Goal: Obtain resource: Download file/media

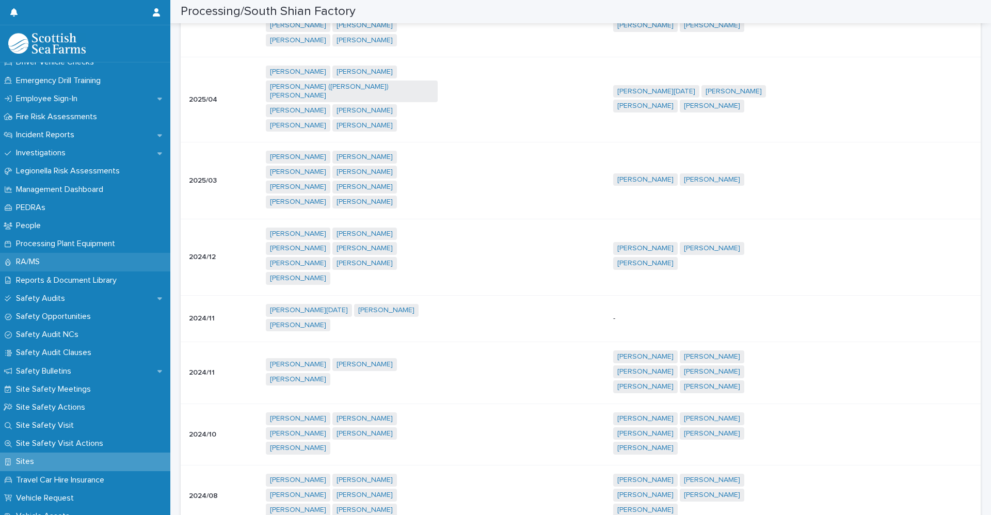
scroll to position [413, 0]
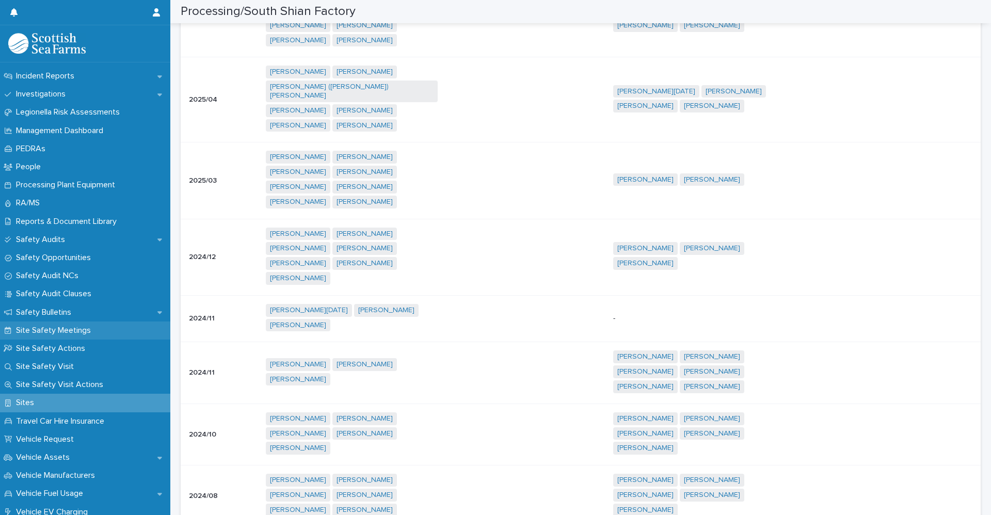
click at [62, 335] on p "Site Safety Meetings" at bounding box center [55, 331] width 87 height 10
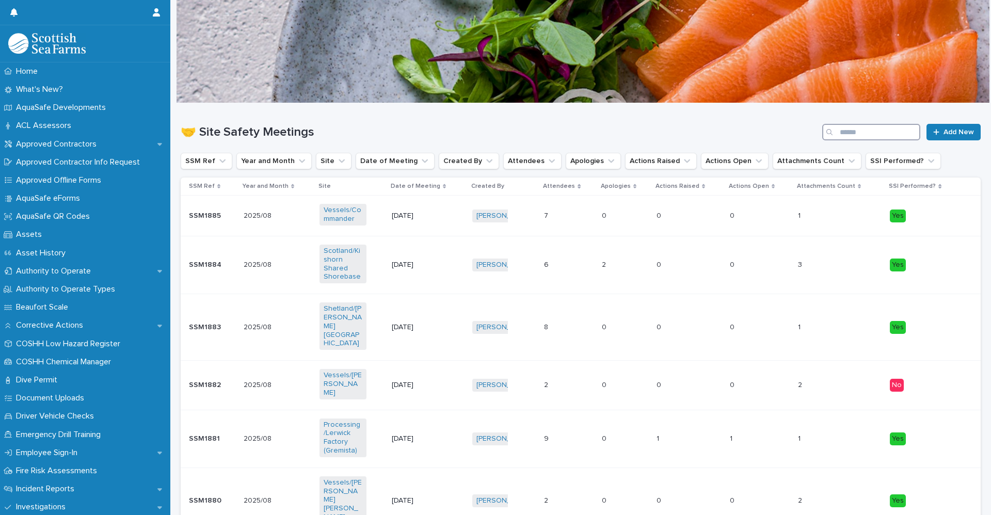
click at [867, 134] on input "Search" at bounding box center [872, 132] width 98 height 17
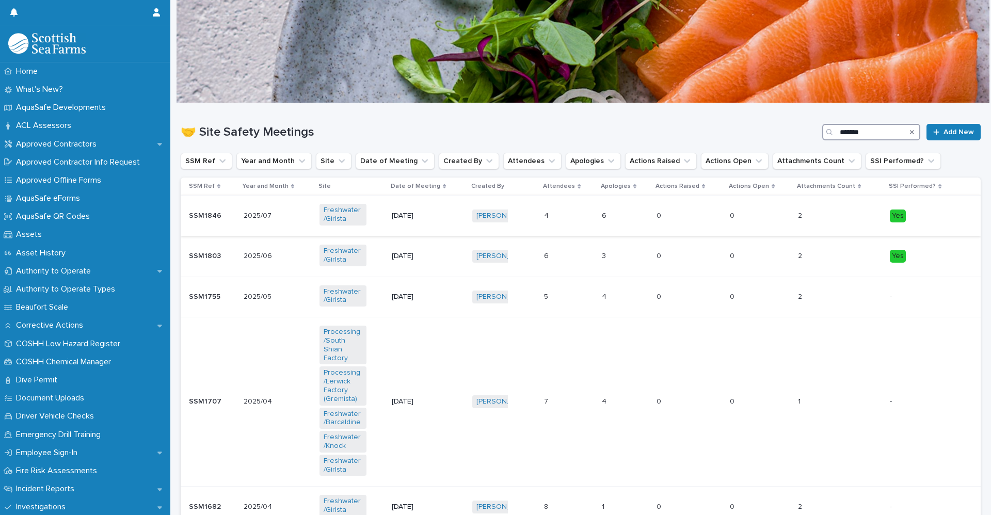
type input "*******"
click at [197, 224] on div "SSM1846 SSM1846" at bounding box center [212, 216] width 46 height 17
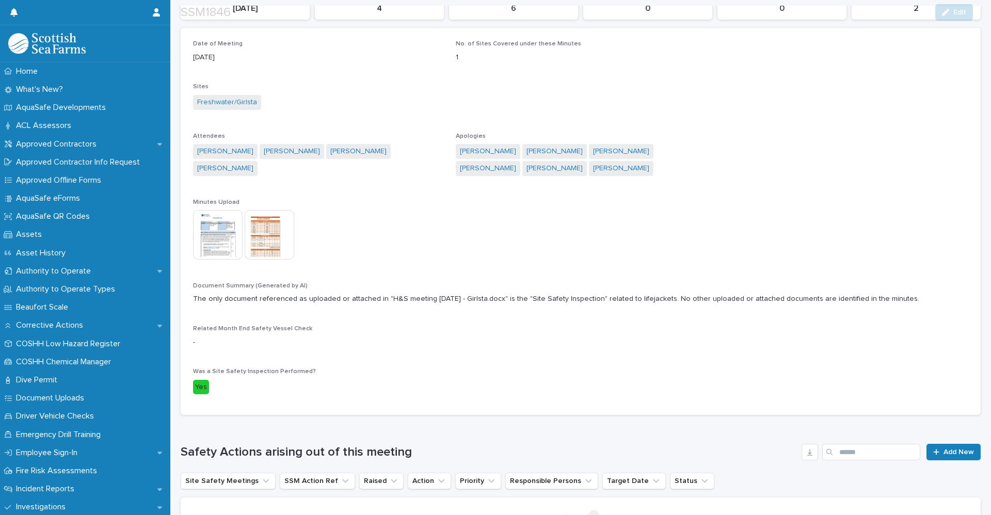
scroll to position [155, 0]
click at [222, 241] on img at bounding box center [218, 234] width 50 height 50
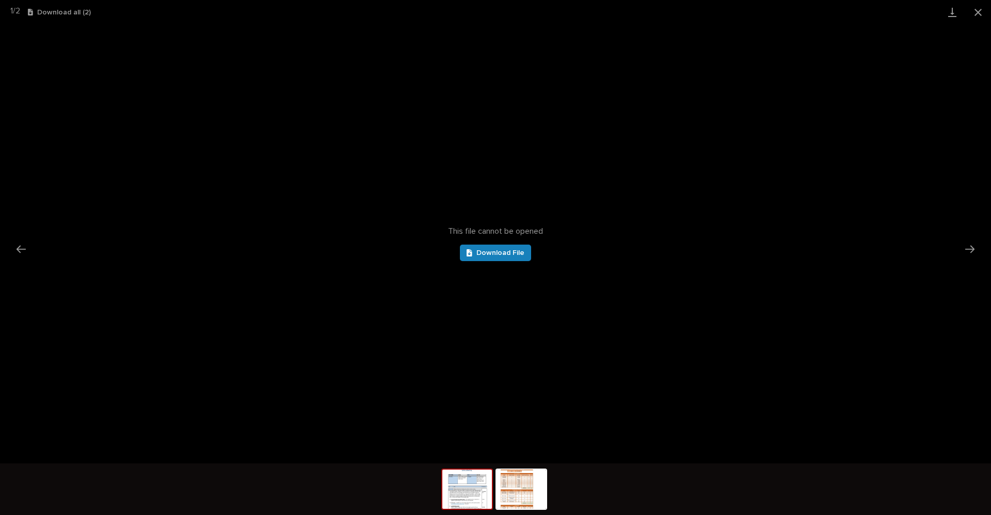
click at [461, 493] on img at bounding box center [468, 489] width 50 height 39
click at [500, 254] on span "Download File" at bounding box center [501, 252] width 48 height 7
click at [471, 503] on img at bounding box center [468, 489] width 50 height 39
click at [513, 253] on span "Download File" at bounding box center [501, 252] width 48 height 7
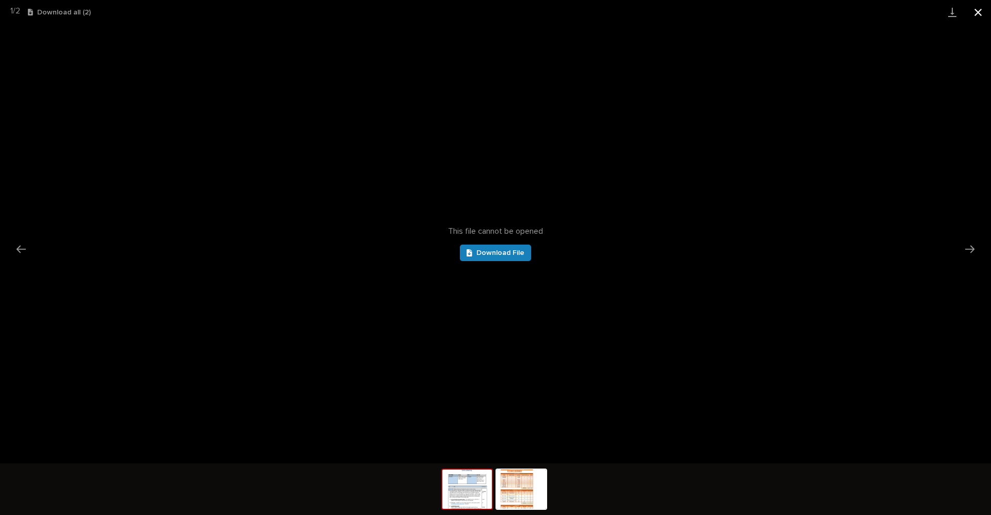
click at [981, 15] on button "Close gallery" at bounding box center [979, 12] width 26 height 24
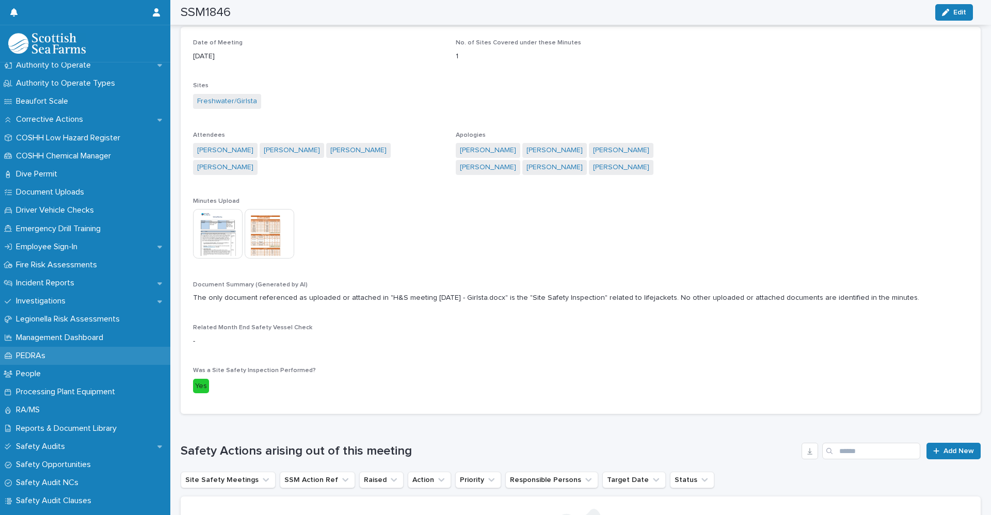
scroll to position [207, 0]
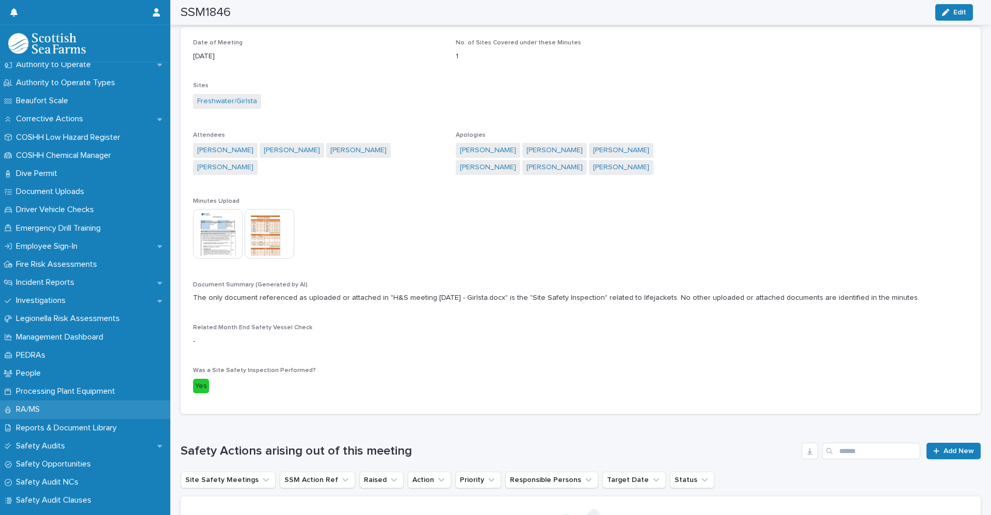
click at [40, 408] on p "RA/MS" at bounding box center [30, 410] width 36 height 10
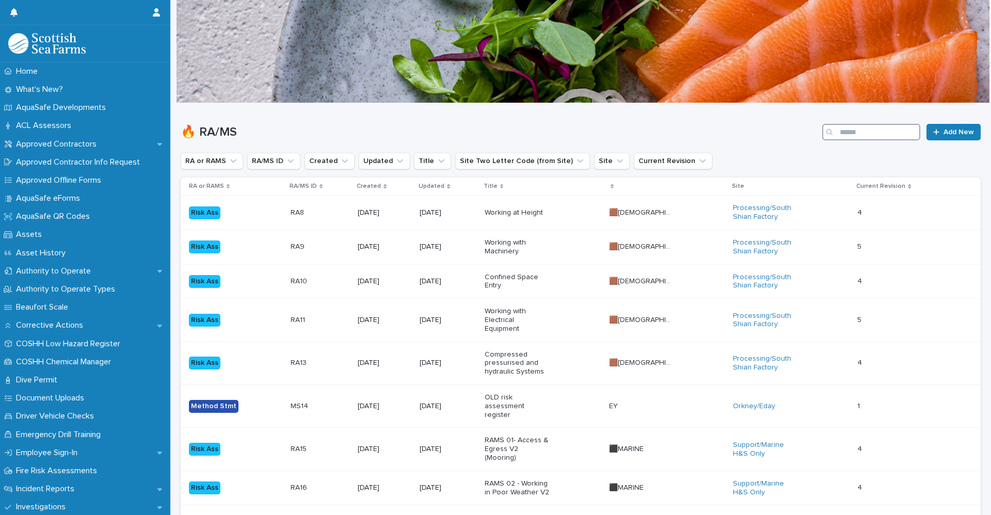
click at [874, 132] on input "Search" at bounding box center [872, 132] width 98 height 17
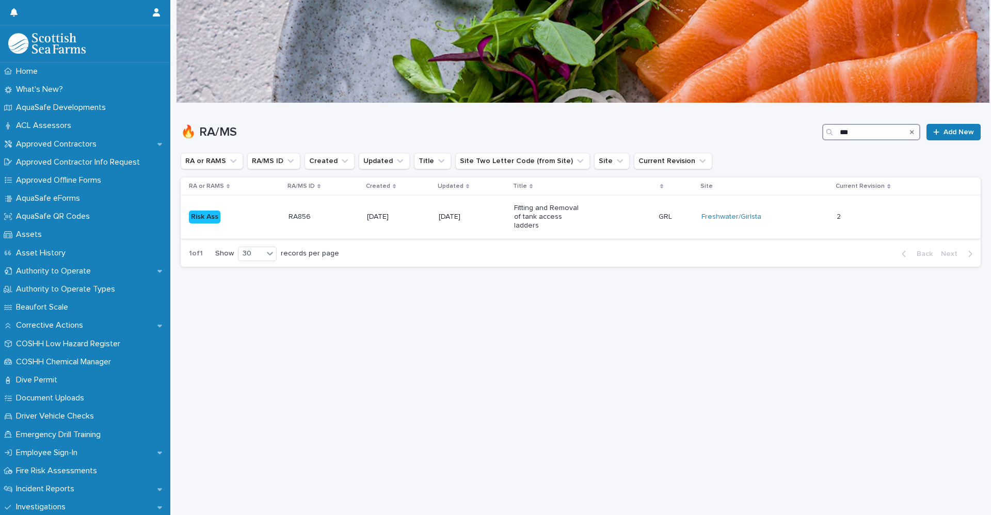
type input "***"
click at [223, 215] on p "Risk Ass" at bounding box center [221, 217] width 65 height 13
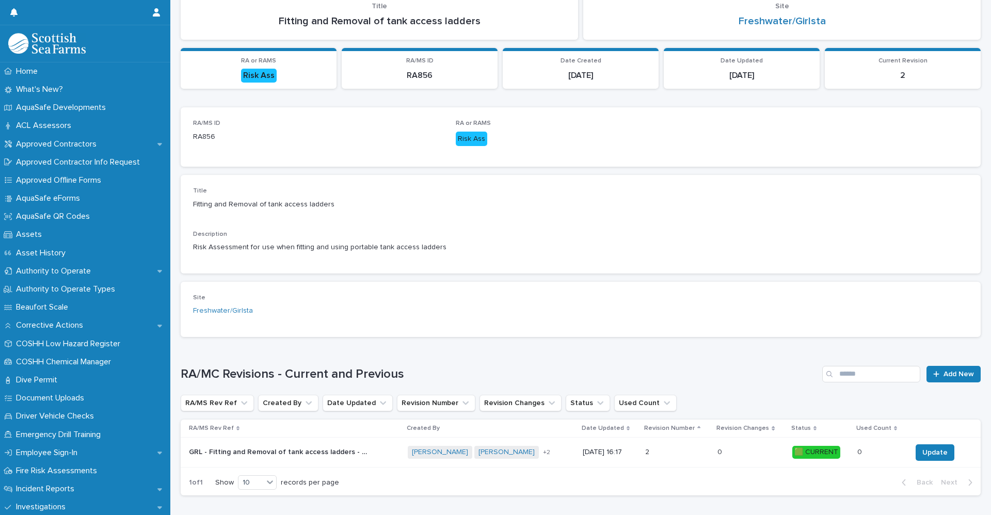
scroll to position [127, 0]
